Goal: Find specific page/section: Find specific page/section

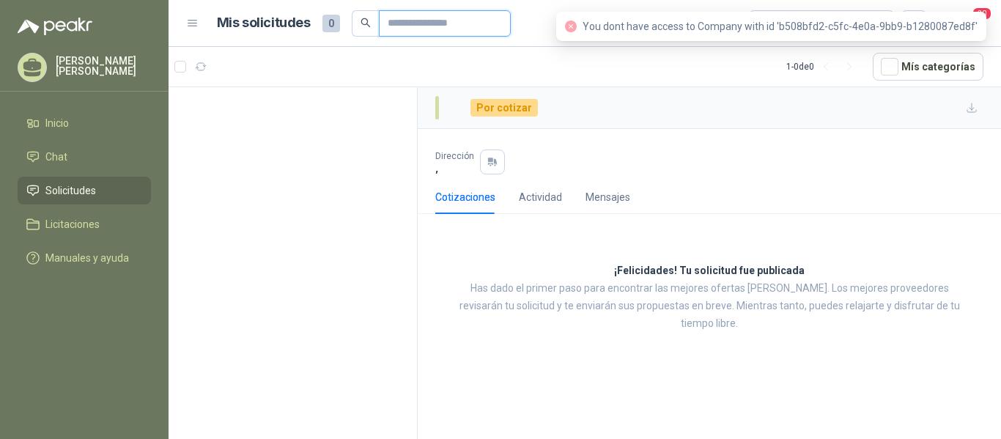
click at [414, 19] on input "text" at bounding box center [439, 23] width 103 height 25
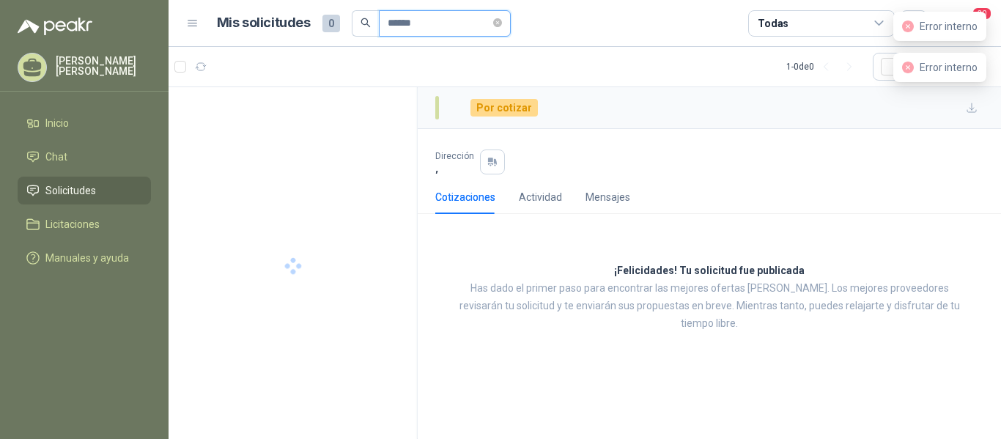
type input "******"
click at [62, 189] on span "Solicitudes" at bounding box center [70, 190] width 51 height 16
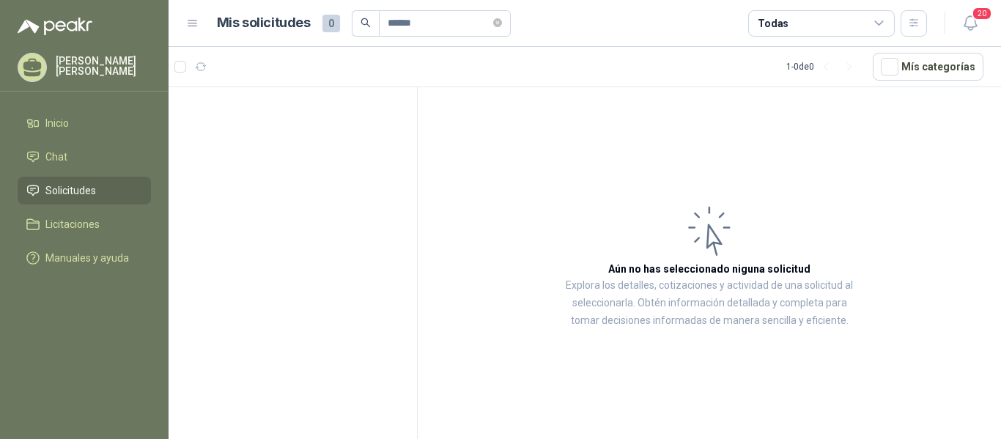
click at [86, 188] on span "Solicitudes" at bounding box center [70, 190] width 51 height 16
click at [89, 184] on span "Solicitudes" at bounding box center [70, 190] width 51 height 16
click at [810, 69] on div "1 - 0 de 0" at bounding box center [823, 66] width 75 height 23
click at [801, 60] on div "1 - 0 de 0" at bounding box center [823, 66] width 75 height 23
click at [502, 21] on icon "close-circle" at bounding box center [497, 22] width 9 height 9
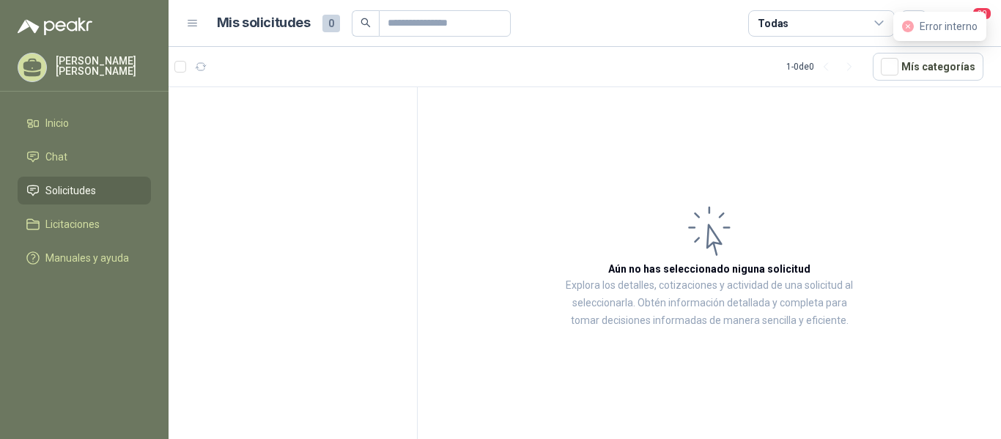
click at [797, 63] on div "1 - 0 de 0" at bounding box center [823, 66] width 75 height 23
click at [790, 63] on div "1 - 0 de 0" at bounding box center [823, 66] width 75 height 23
click at [879, 20] on icon at bounding box center [879, 23] width 13 height 13
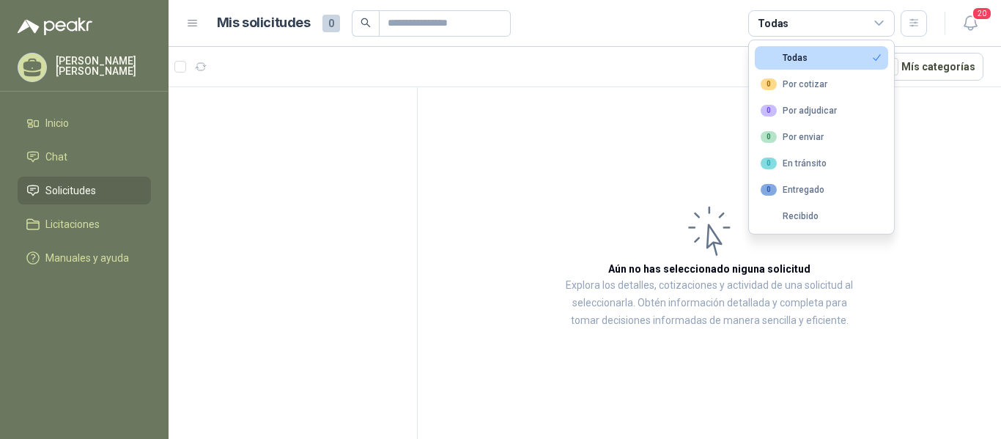
click at [650, 145] on article "Aún no has seleccionado niguna solicitud Explora los detalles, cotizaciones y a…" at bounding box center [709, 265] width 583 height 357
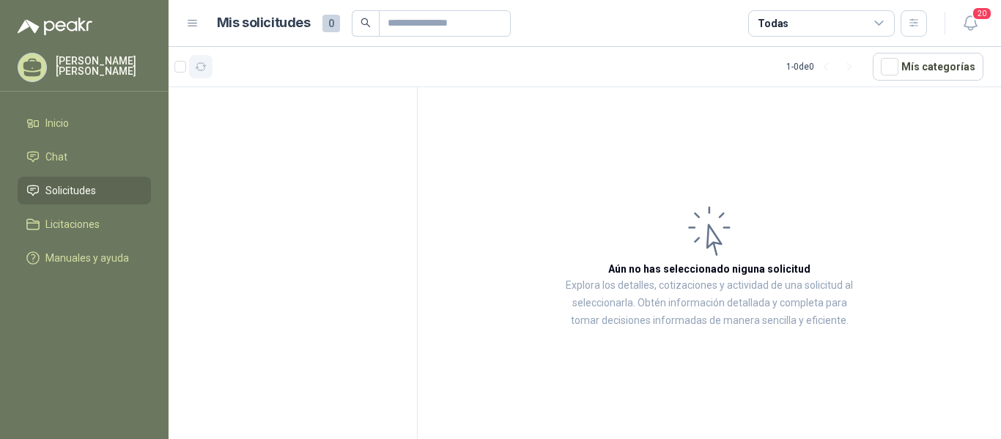
click at [206, 64] on icon "button" at bounding box center [201, 67] width 12 height 12
click at [799, 71] on div "1 - 0 de 0" at bounding box center [823, 66] width 75 height 23
drag, startPoint x: 791, startPoint y: 62, endPoint x: 802, endPoint y: 63, distance: 11.0
click at [794, 63] on div "1 - 0 de 0" at bounding box center [823, 66] width 75 height 23
click at [801, 67] on div "1 - 0 de 0" at bounding box center [823, 66] width 75 height 23
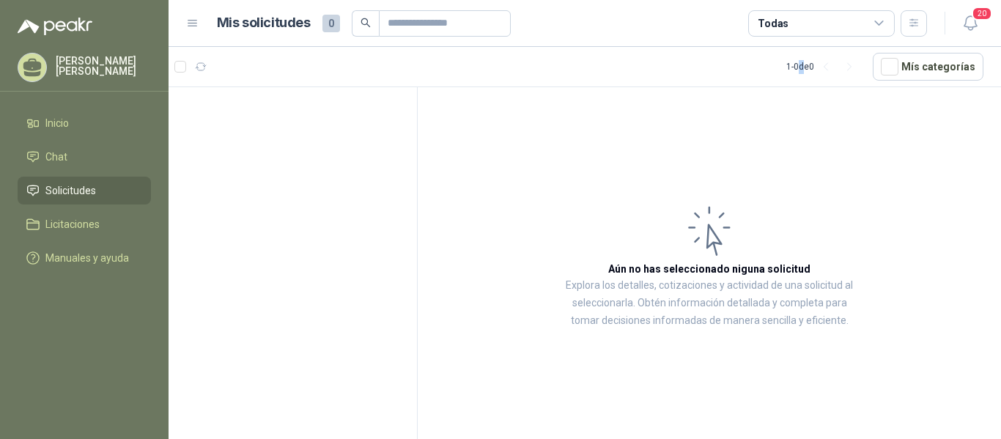
click at [801, 67] on div "1 - 0 de 0" at bounding box center [823, 66] width 75 height 23
click at [70, 180] on link "Solicitudes" at bounding box center [84, 191] width 133 height 28
click at [56, 116] on span "Inicio" at bounding box center [56, 123] width 23 height 16
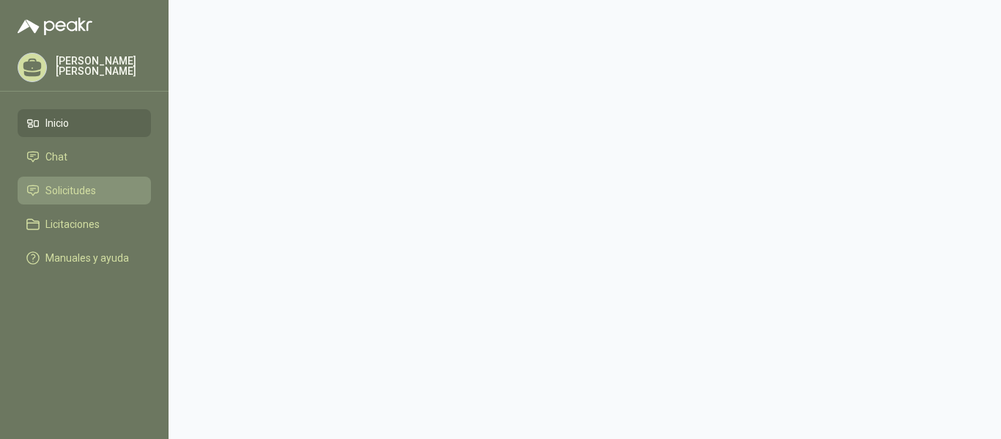
click at [75, 190] on span "Solicitudes" at bounding box center [70, 190] width 51 height 16
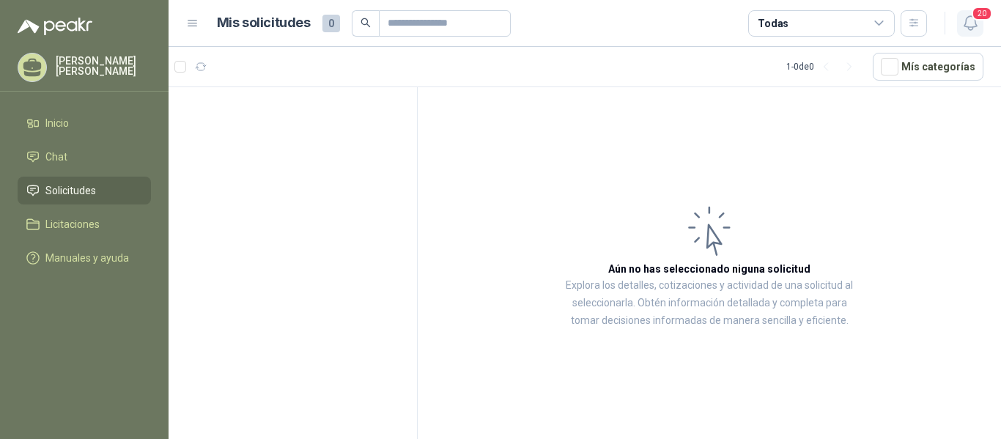
click at [974, 21] on span "20" at bounding box center [982, 14] width 21 height 14
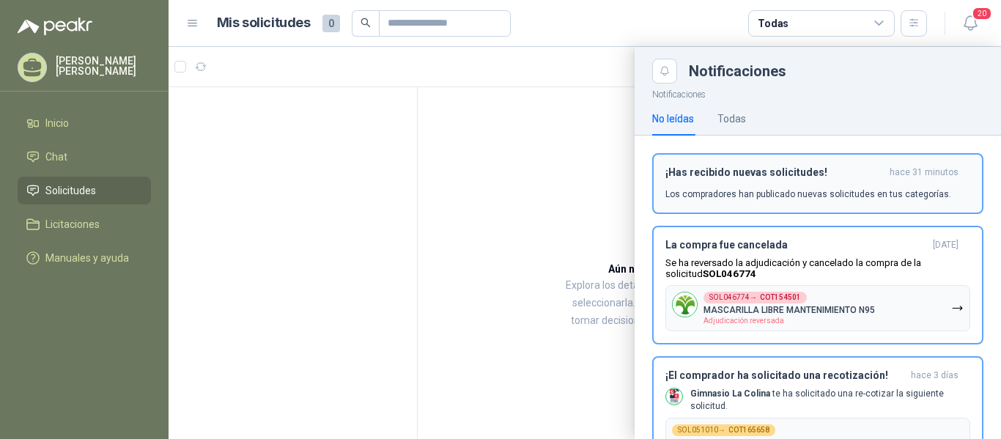
click at [835, 197] on p "Los compradores han publicado nuevas solicitudes en tus categorías." at bounding box center [808, 194] width 286 height 13
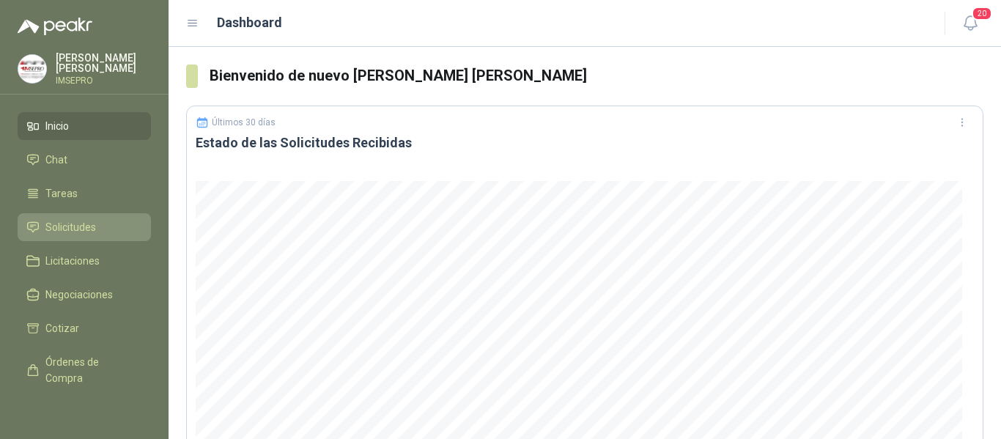
click at [70, 230] on span "Solicitudes" at bounding box center [70, 227] width 51 height 16
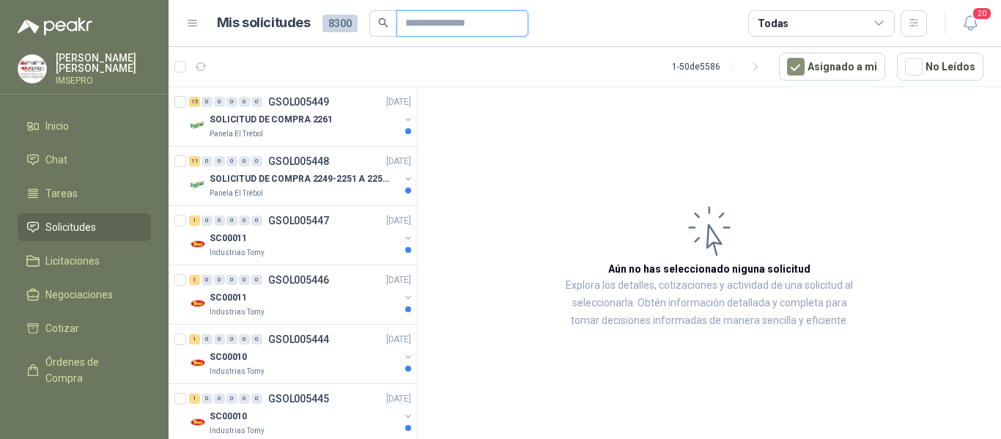
click at [430, 23] on input "text" at bounding box center [456, 23] width 103 height 25
click at [423, 15] on input "text" at bounding box center [456, 23] width 103 height 25
type input "******"
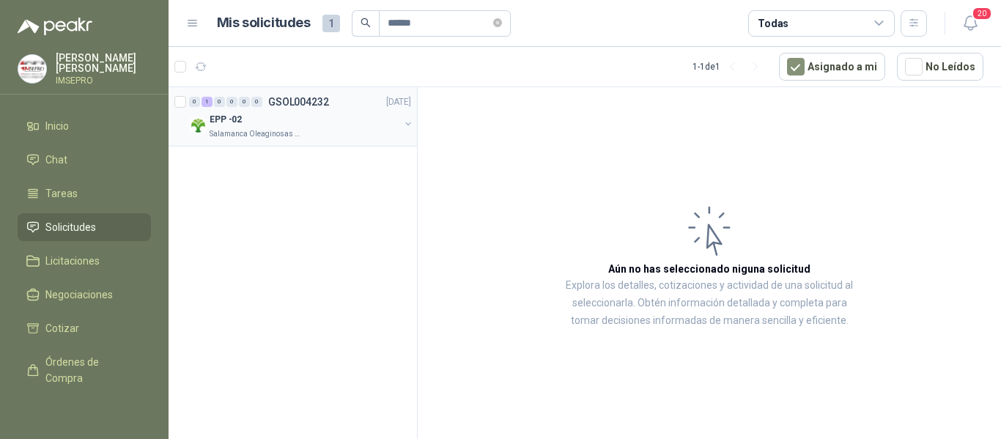
click at [262, 130] on p "Salamanca Oleaginosas SAS" at bounding box center [256, 134] width 92 height 12
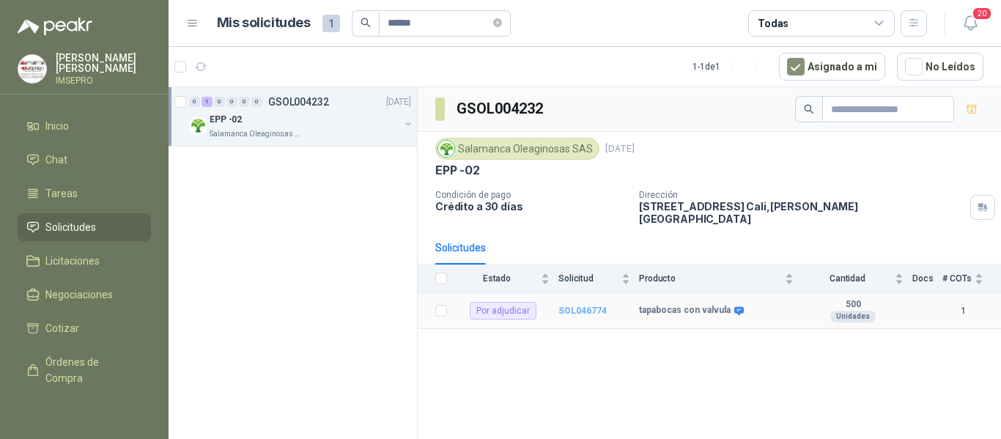
click at [594, 306] on b "SOL046774" at bounding box center [582, 311] width 48 height 10
